Goal: Find contact information: Find contact information

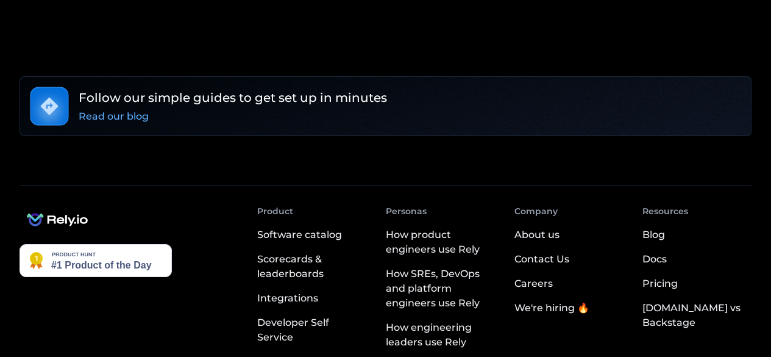
scroll to position [2378, 0]
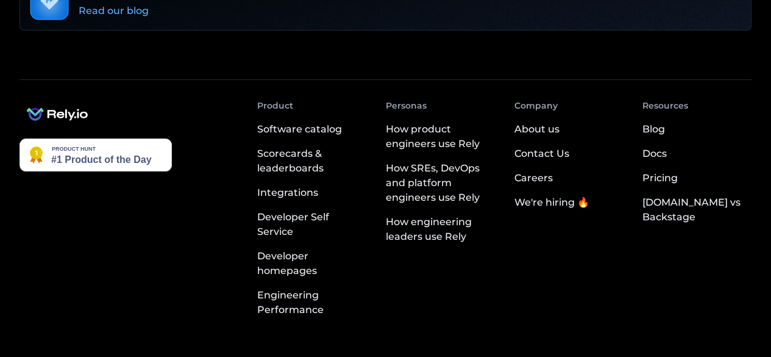
click at [569, 146] on div "Contact Us" at bounding box center [541, 153] width 55 height 15
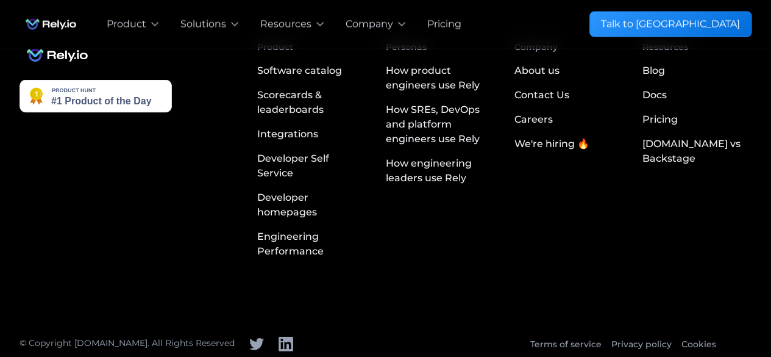
click at [569, 102] on div "Contact Us" at bounding box center [541, 95] width 55 height 15
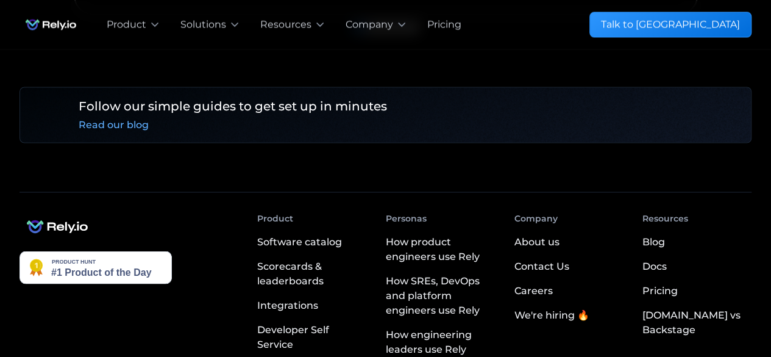
scroll to position [1167, 0]
